Goal: Task Accomplishment & Management: Complete application form

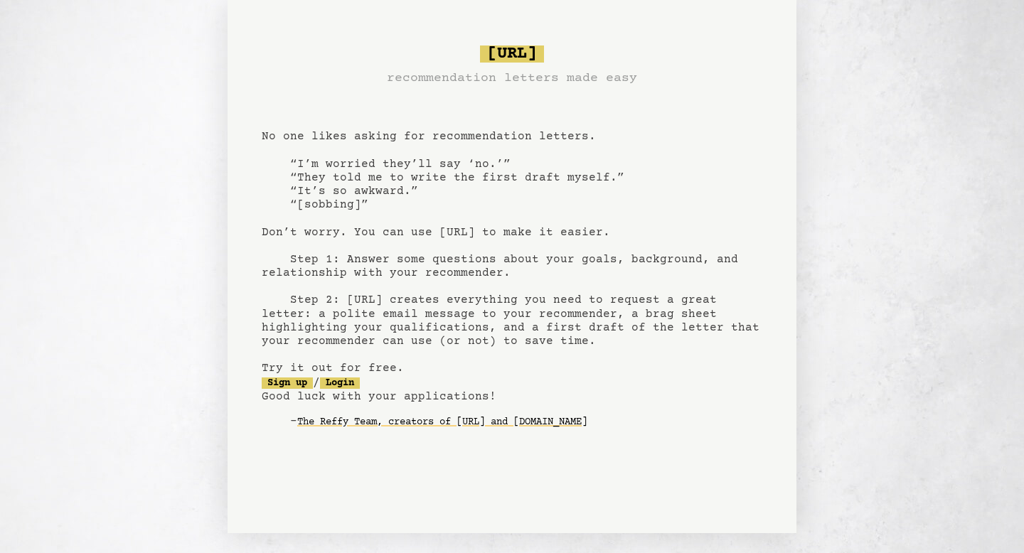
scroll to position [26, 0]
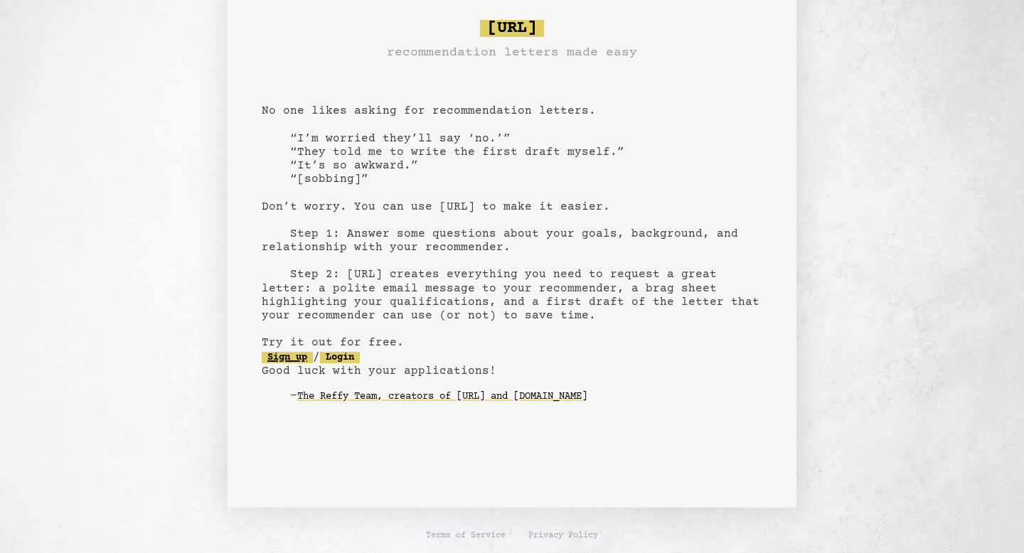
click at [304, 355] on link "Sign up" at bounding box center [287, 357] width 51 height 11
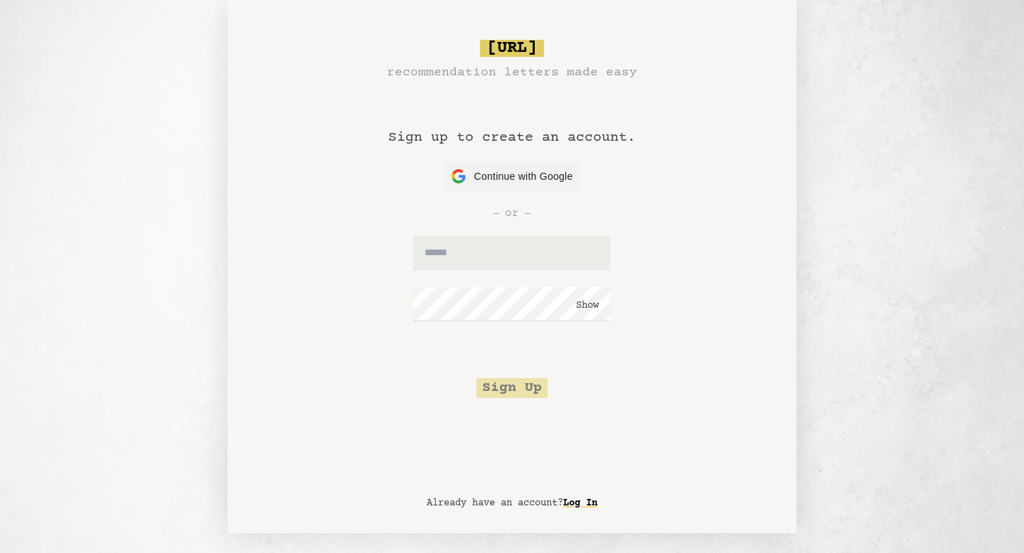
click at [485, 270] on form "Show Sign Up" at bounding box center [512, 317] width 300 height 162
click at [488, 265] on input "text" at bounding box center [511, 253] width 197 height 34
type input "**********"
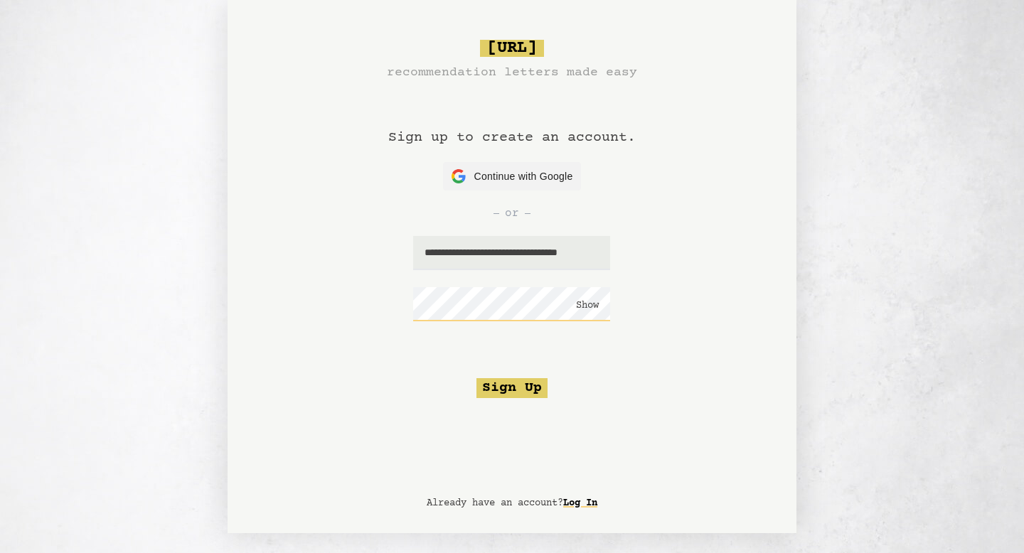
click button "Show" at bounding box center [587, 306] width 23 height 14
click at [520, 394] on button "Sign Up" at bounding box center [511, 388] width 71 height 20
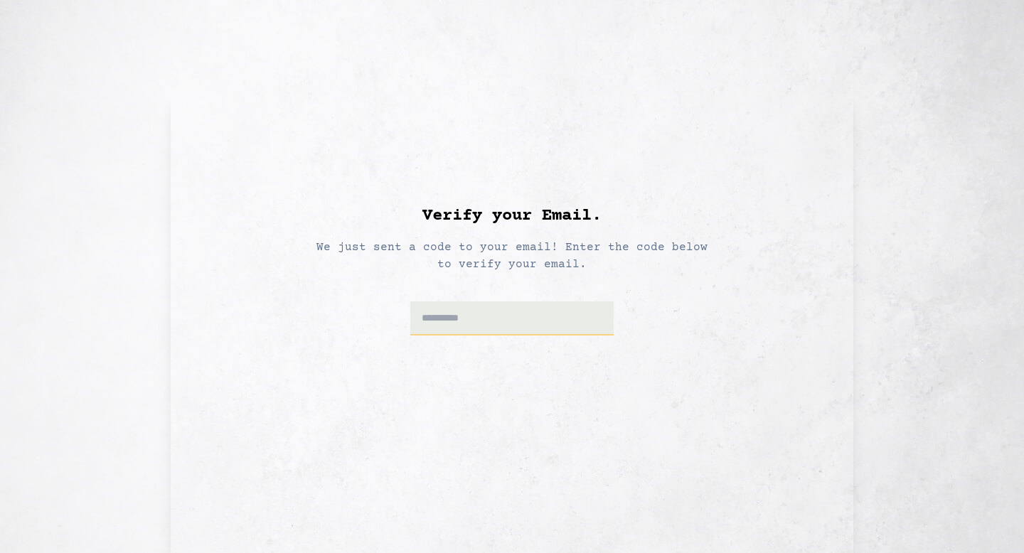
click at [488, 328] on input at bounding box center [512, 318] width 204 height 34
paste input "******"
type input "******"
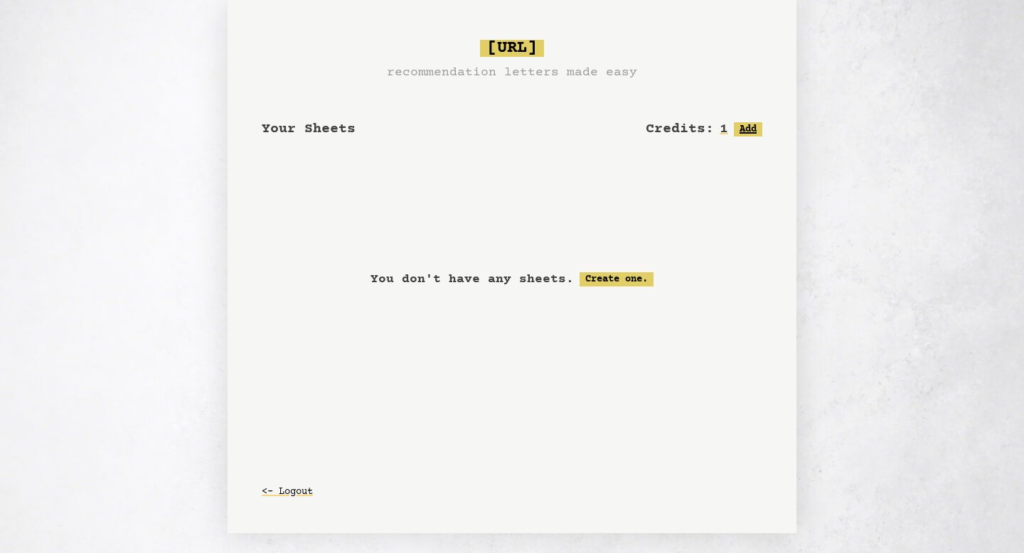
click at [735, 125] on button "Add" at bounding box center [748, 129] width 28 height 14
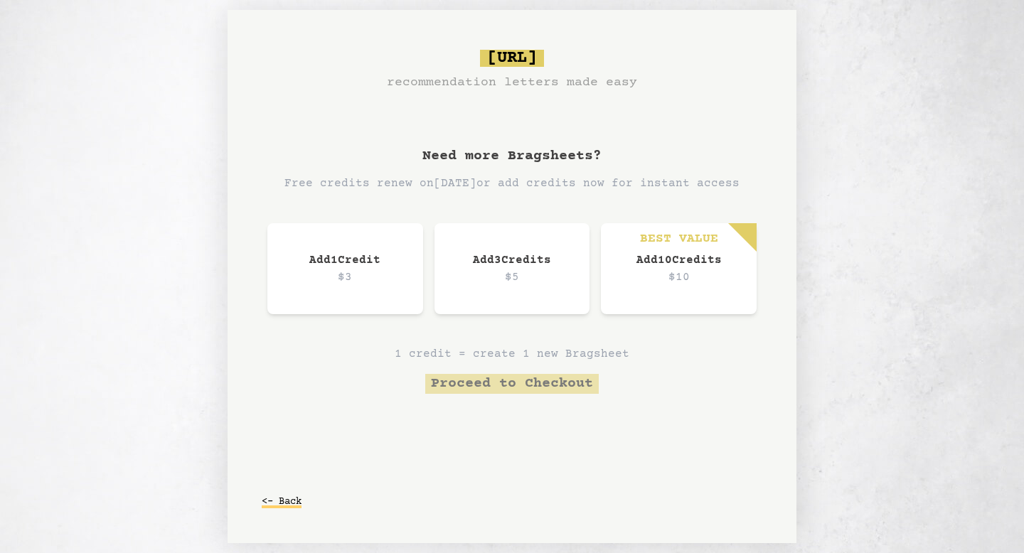
click at [290, 502] on button "<- Back" at bounding box center [282, 502] width 40 height 26
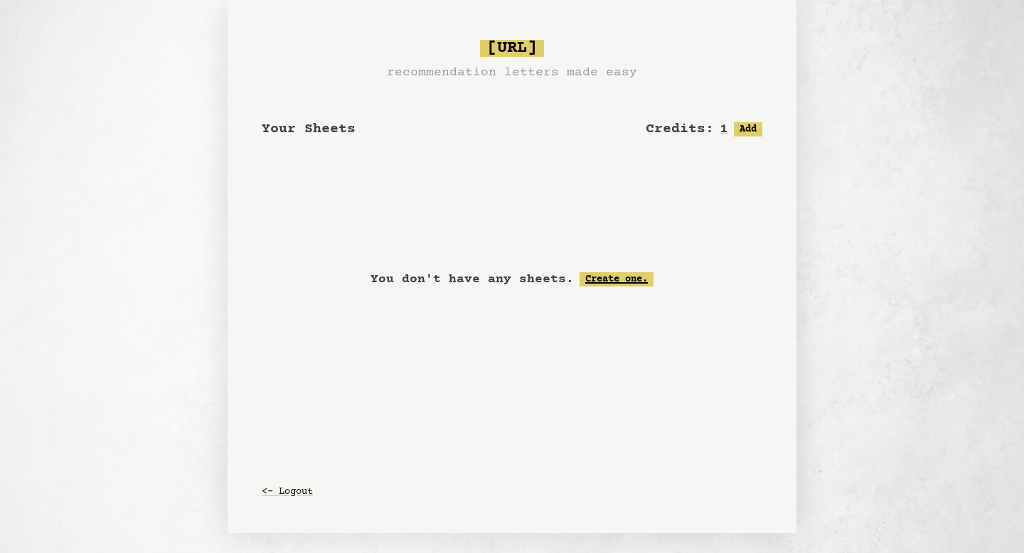
click at [609, 277] on link "Create one." at bounding box center [616, 279] width 74 height 14
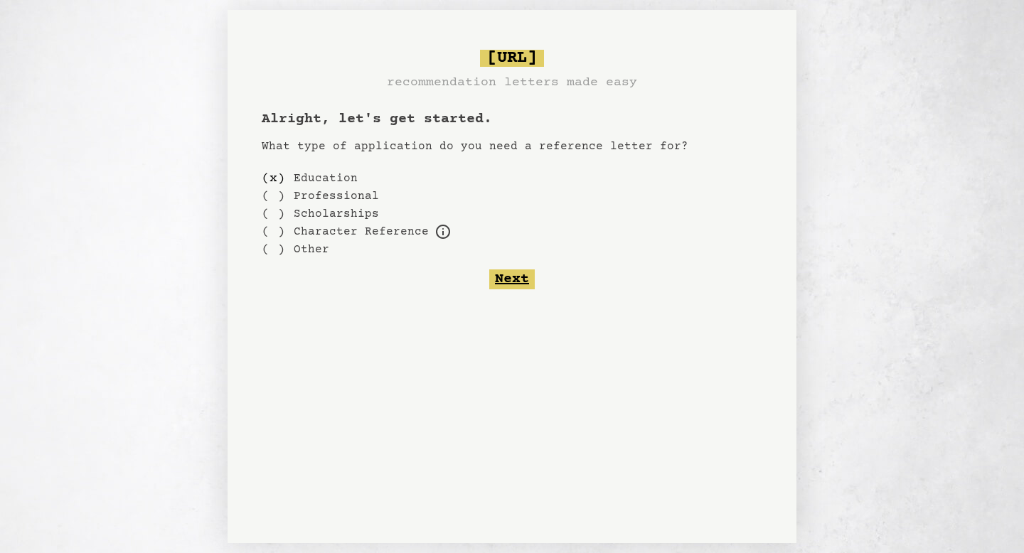
click at [506, 285] on button "Next" at bounding box center [512, 279] width 46 height 20
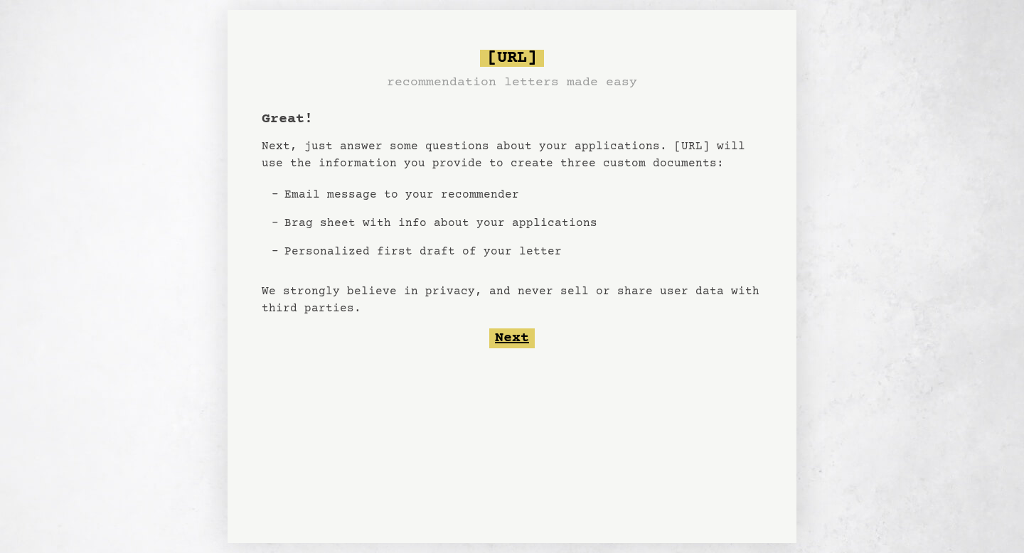
click at [507, 341] on button "Next" at bounding box center [512, 339] width 46 height 20
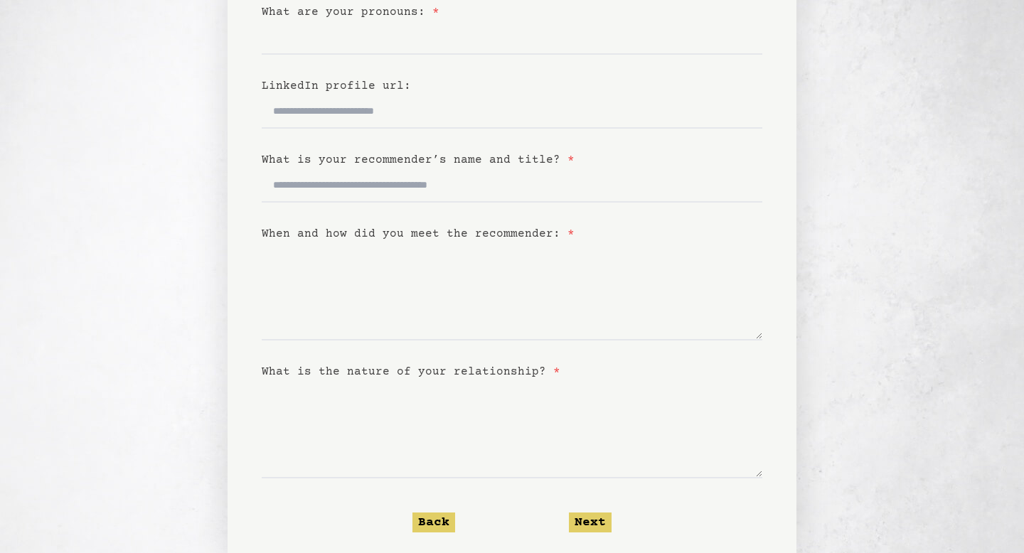
scroll to position [242, 0]
click at [589, 516] on button "Next" at bounding box center [590, 524] width 43 height 20
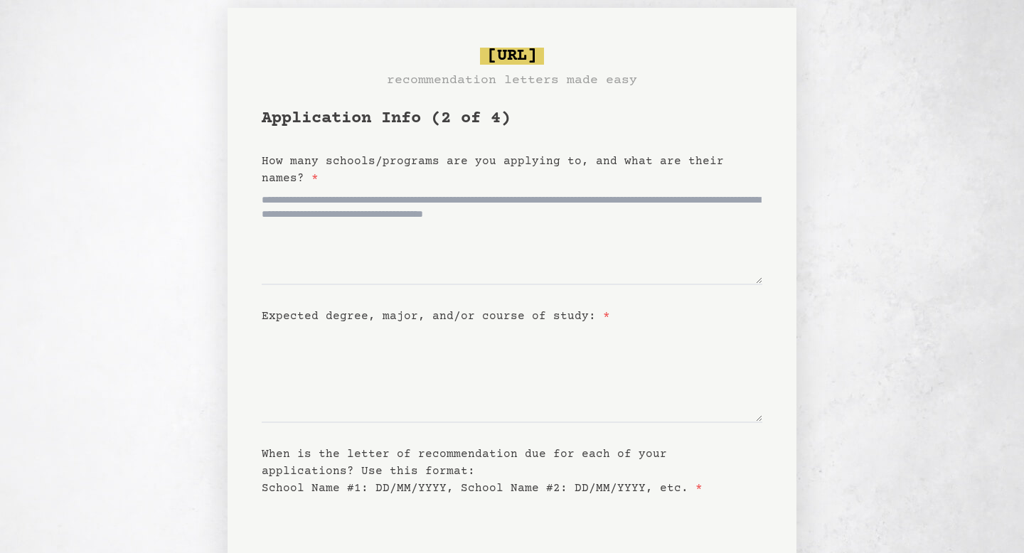
scroll to position [0, 0]
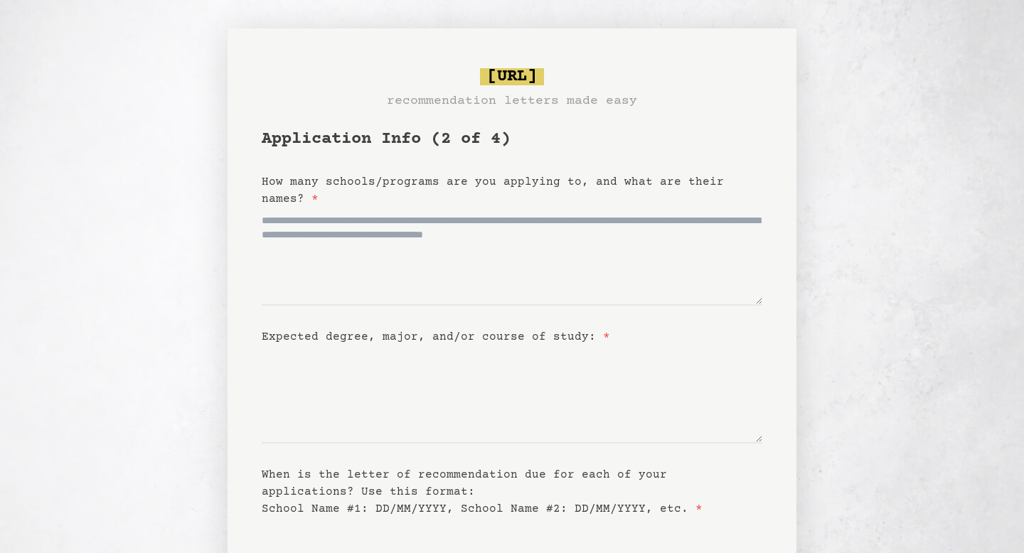
click at [447, 137] on h1 "Application Info (2 of 4)" at bounding box center [512, 139] width 501 height 23
drag, startPoint x: 446, startPoint y: 140, endPoint x: 459, endPoint y: 149, distance: 16.4
click at [459, 149] on h1 "Application Info (2 of 4)" at bounding box center [512, 139] width 501 height 23
click at [451, 141] on h1 "Application Info (2 of 4)" at bounding box center [512, 139] width 501 height 23
drag, startPoint x: 447, startPoint y: 140, endPoint x: 458, endPoint y: 140, distance: 11.4
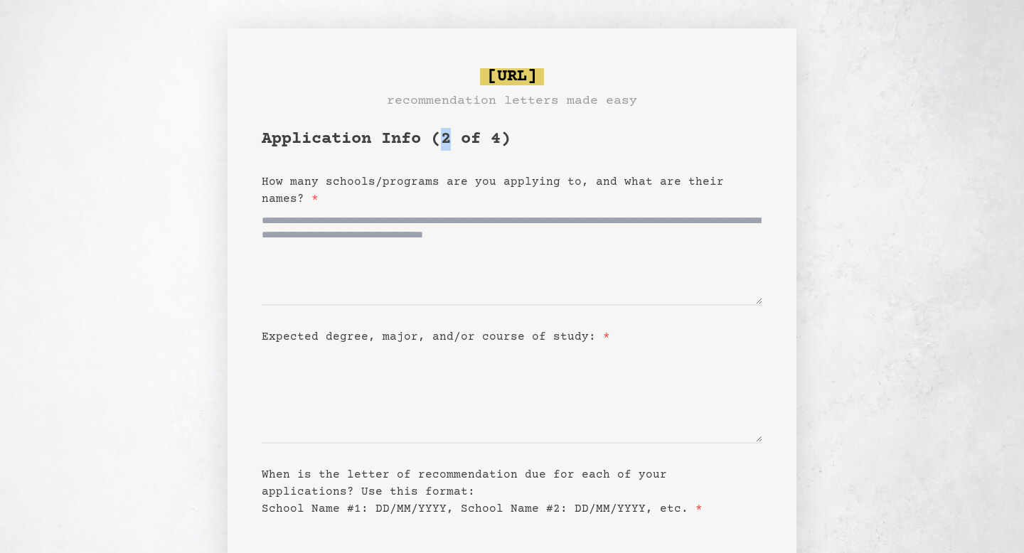
click at [458, 140] on h1 "Application Info (2 of 4)" at bounding box center [512, 139] width 501 height 23
click at [448, 138] on h1 "Application Info (2 of 4)" at bounding box center [512, 139] width 501 height 23
click at [453, 139] on h1 "Application Info (2 of 4)" at bounding box center [512, 139] width 501 height 23
